Goal: Transaction & Acquisition: Book appointment/travel/reservation

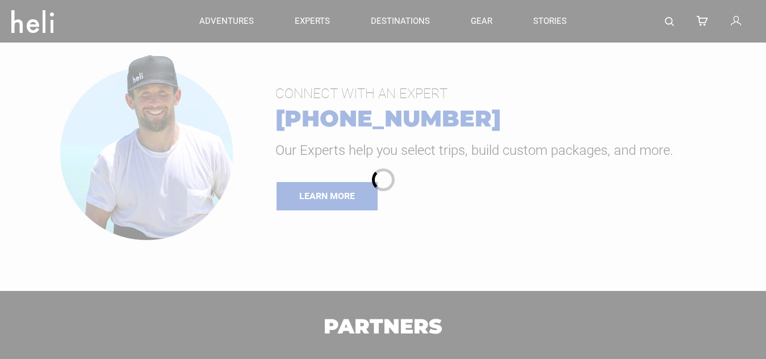
type input "Ski & Ride"
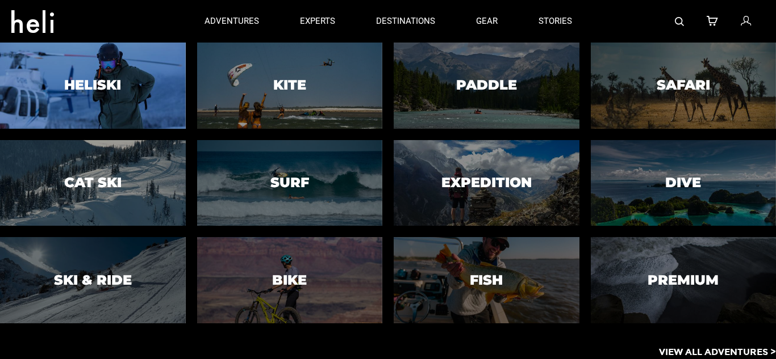
click at [137, 69] on div at bounding box center [92, 85] width 189 height 88
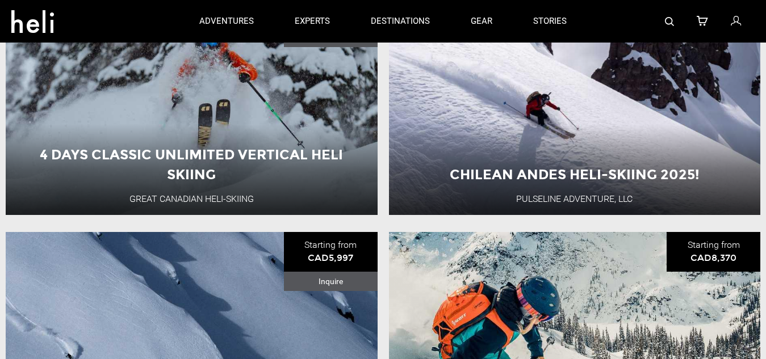
scroll to position [97, 0]
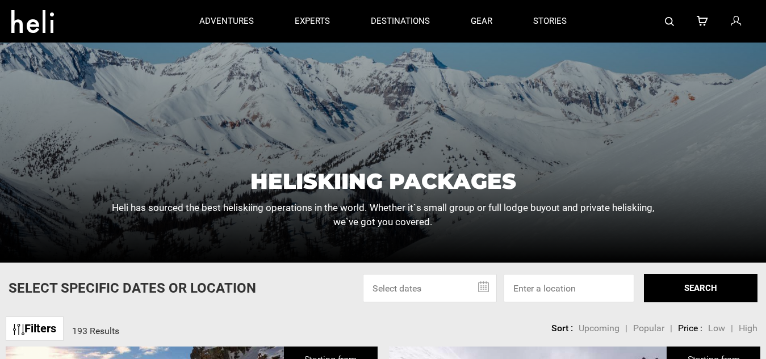
type input "Ski & Ride"
